Goal: Transaction & Acquisition: Purchase product/service

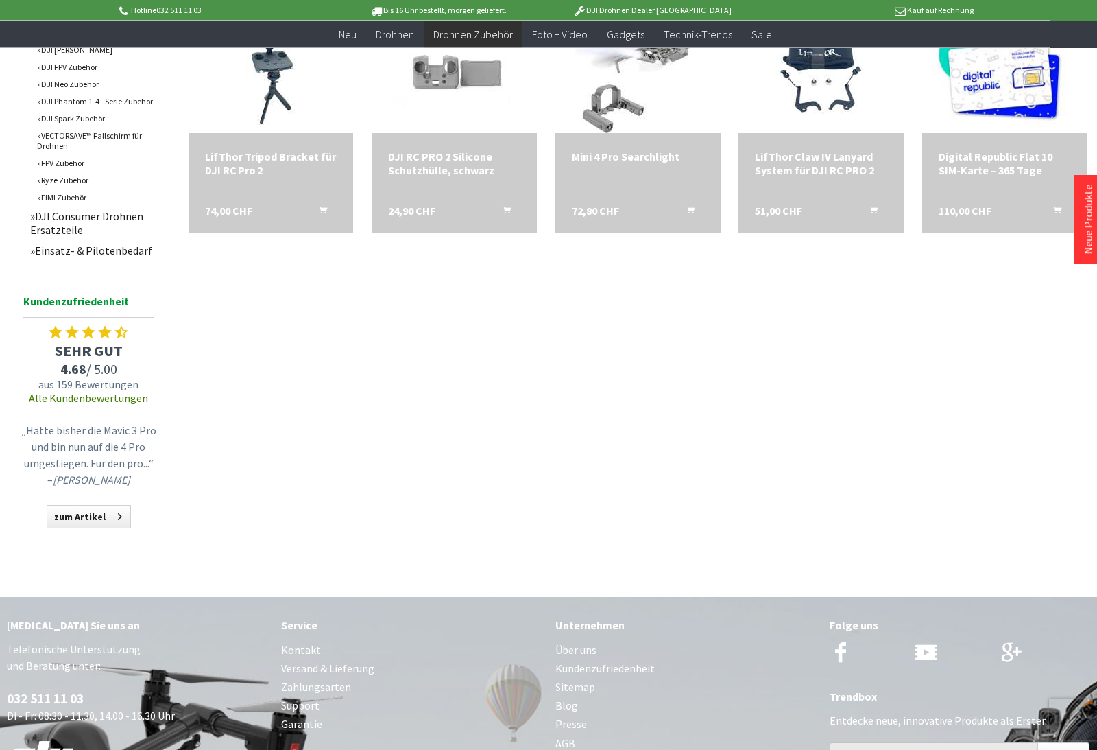
scroll to position [686, 0]
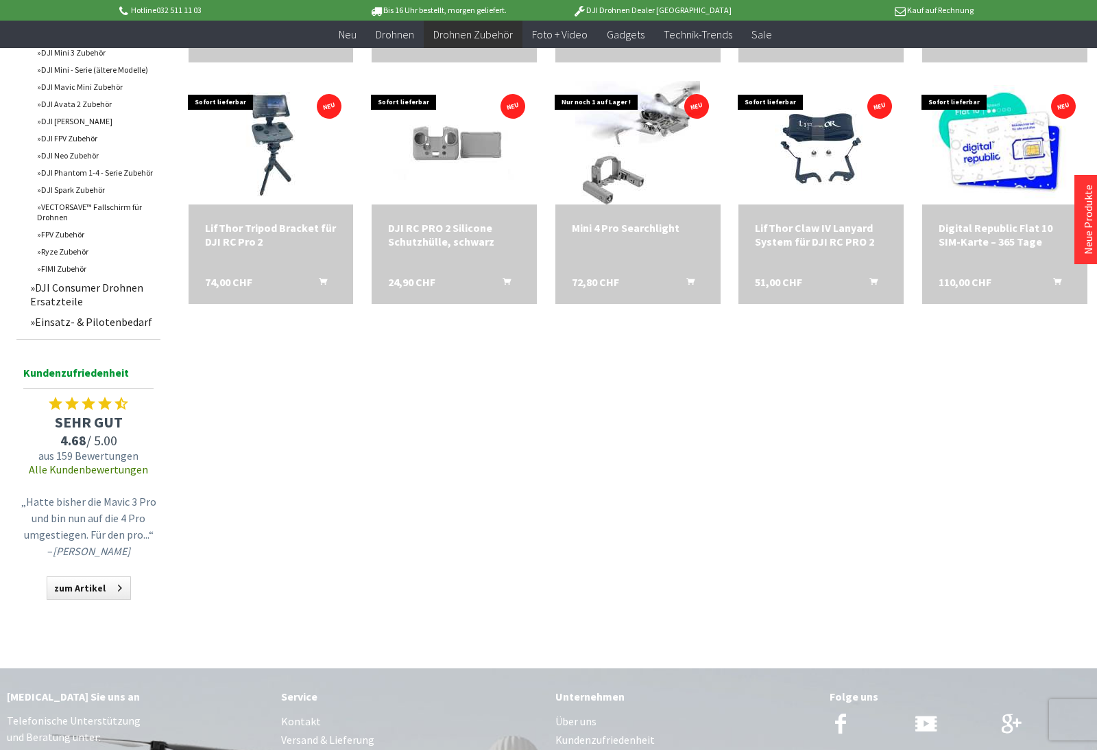
click at [54, 476] on link "Alle Kundenbewertungen" at bounding box center [88, 469] width 119 height 14
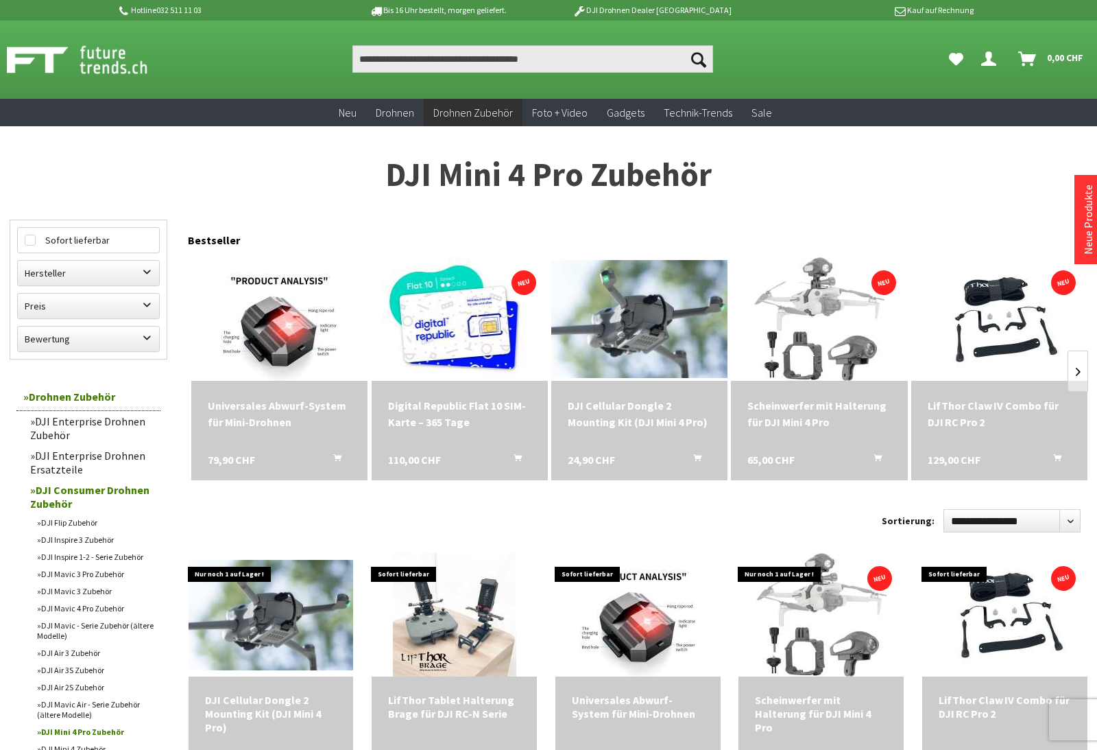
click at [670, 370] on img at bounding box center [639, 318] width 176 height 117
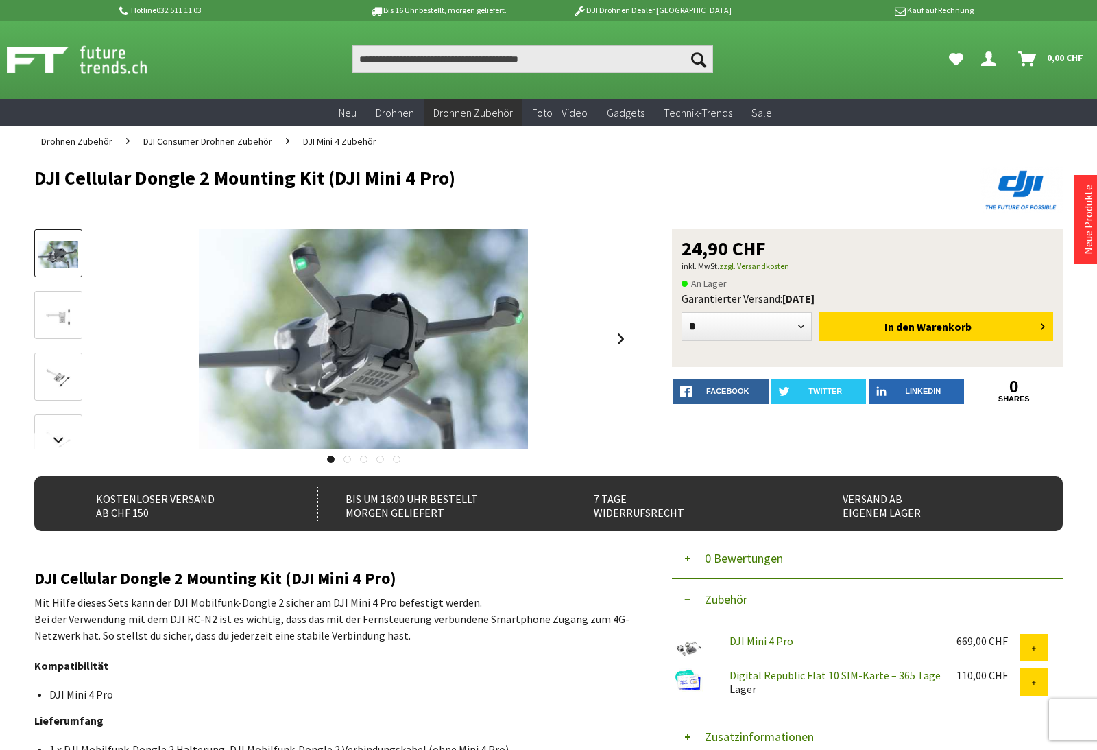
click at [439, 380] on img at bounding box center [363, 338] width 329 height 219
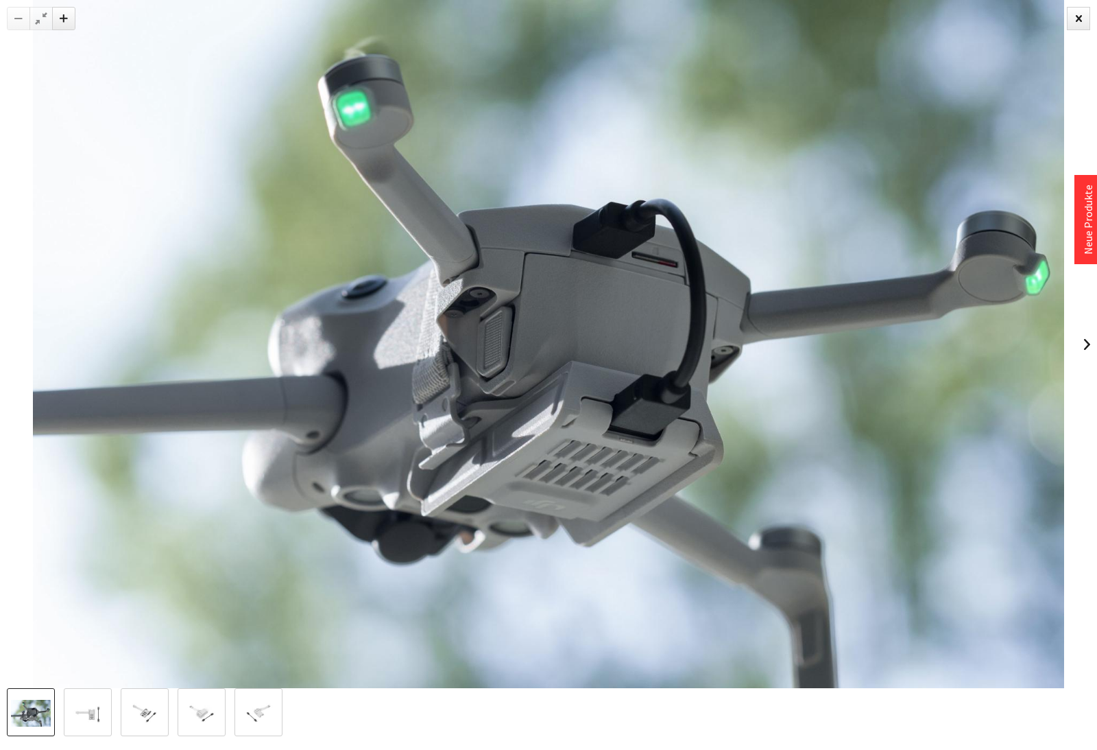
click at [1076, 352] on div at bounding box center [548, 344] width 1097 height 688
click at [1064, 342] on img at bounding box center [549, 344] width 1032 height 688
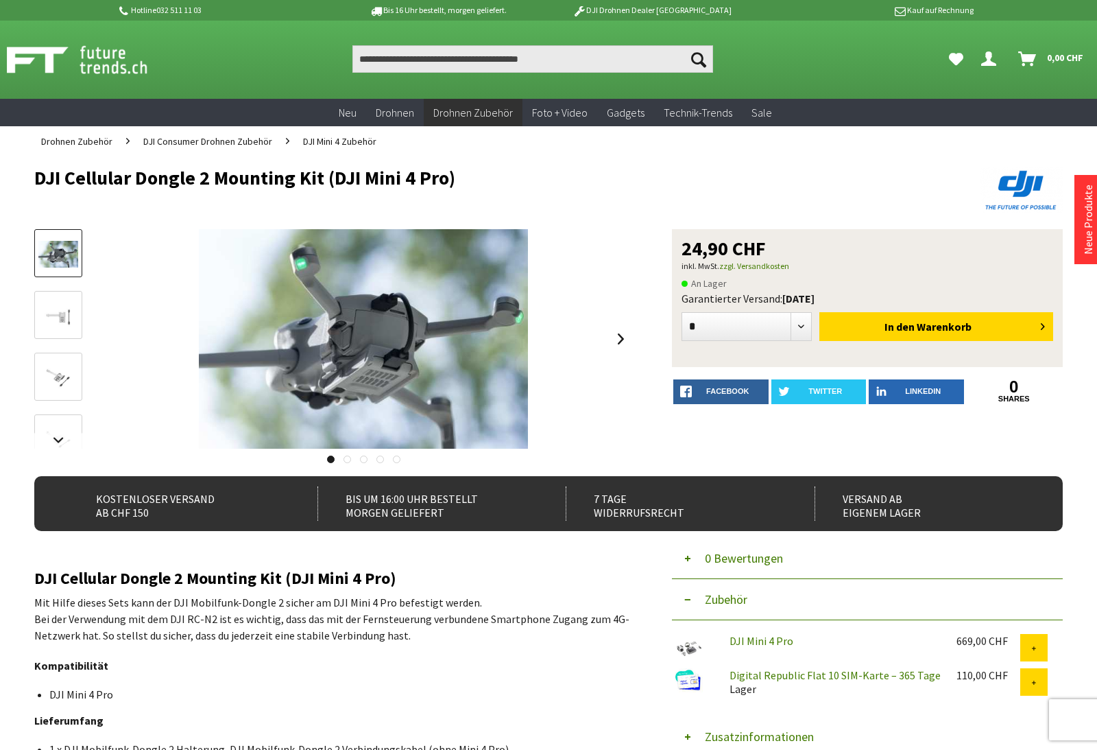
click at [1080, 18] on div at bounding box center [548, 375] width 1097 height 750
